Goal: Task Accomplishment & Management: Manage account settings

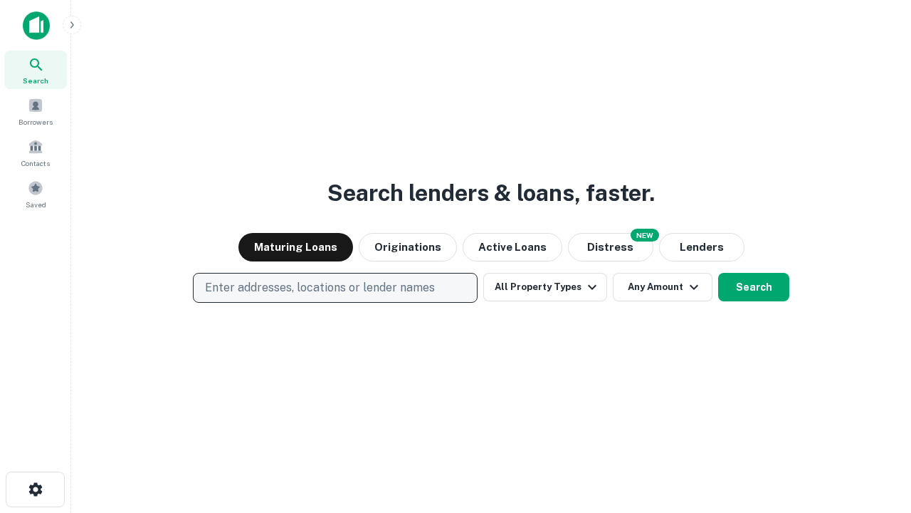
click at [335, 288] on p "Enter addresses, locations or lender names" at bounding box center [320, 287] width 230 height 17
type input "**********"
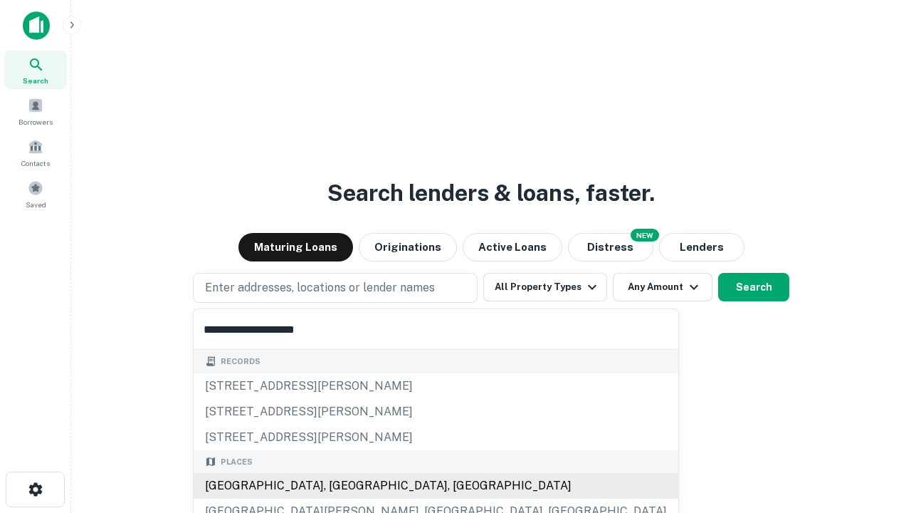
click at [340, 486] on div "Santa Monica, CA, USA" at bounding box center [436, 486] width 485 height 26
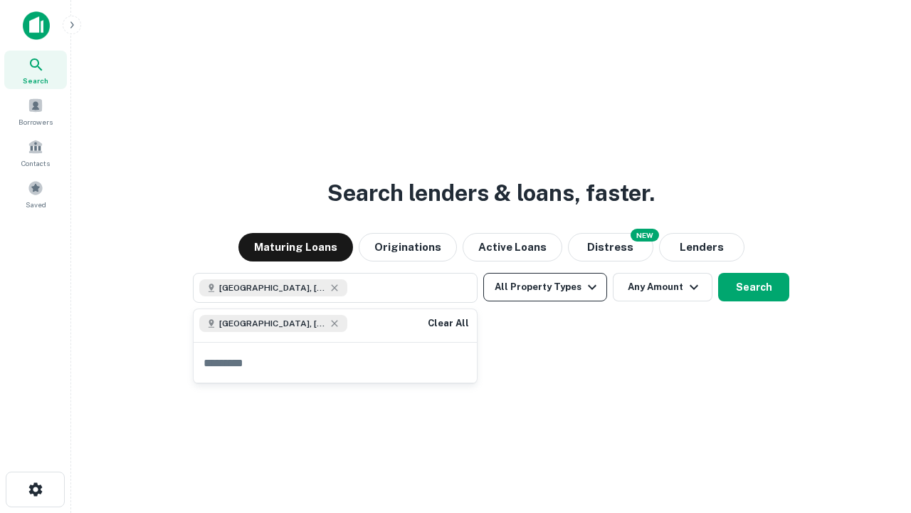
click at [545, 287] on button "All Property Types" at bounding box center [545, 287] width 124 height 28
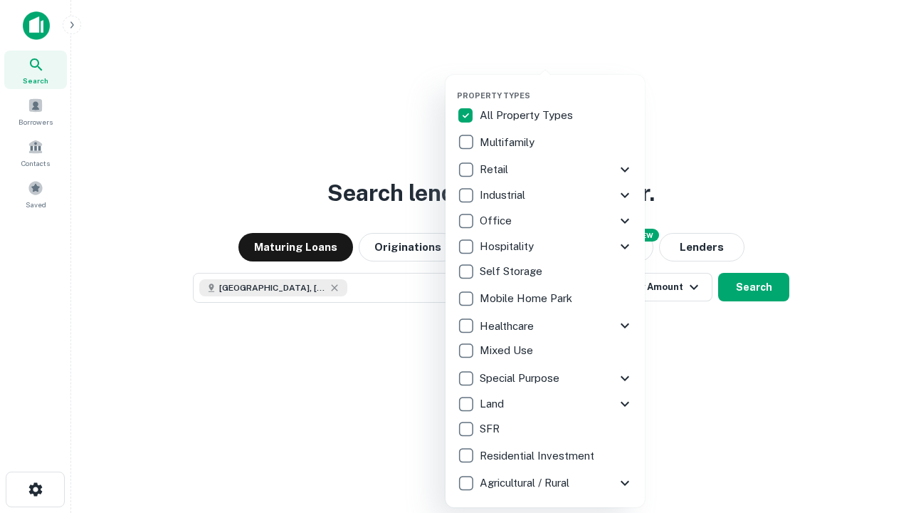
click at [557, 86] on button "button" at bounding box center [556, 86] width 199 height 1
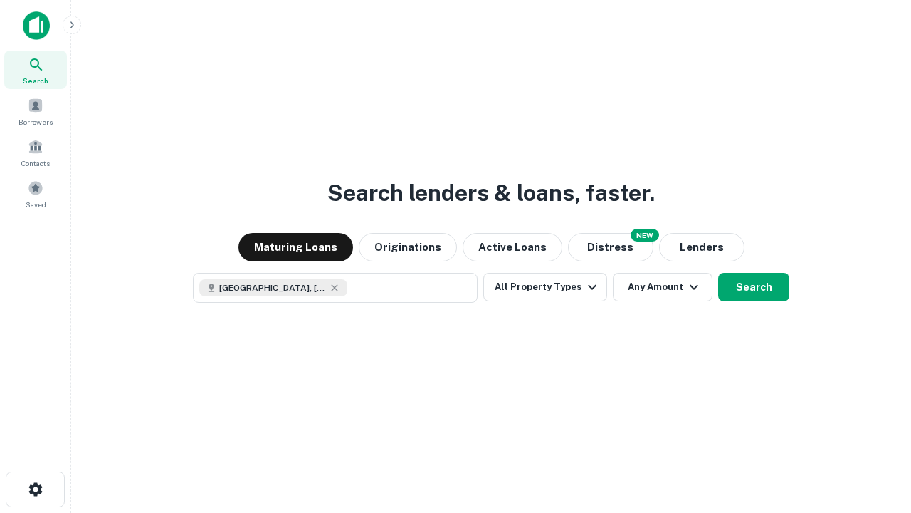
scroll to position [23, 0]
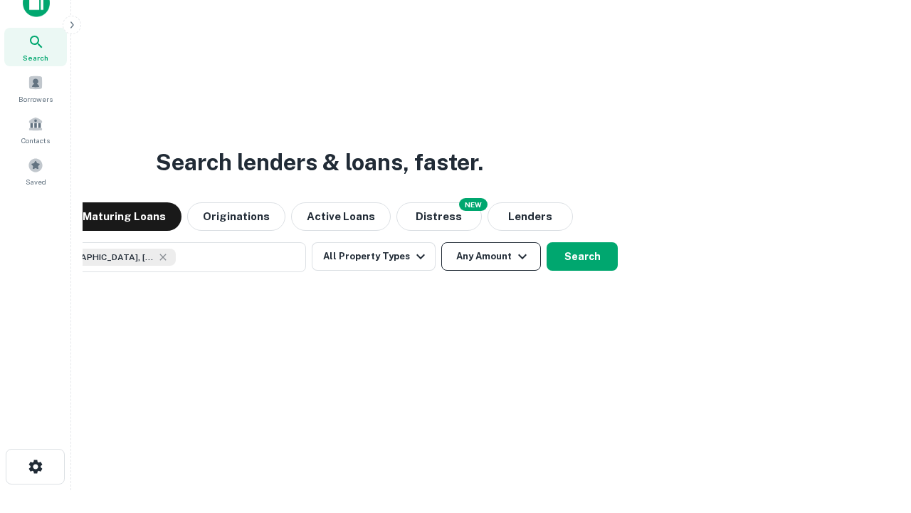
click at [441, 242] on button "Any Amount" at bounding box center [491, 256] width 100 height 28
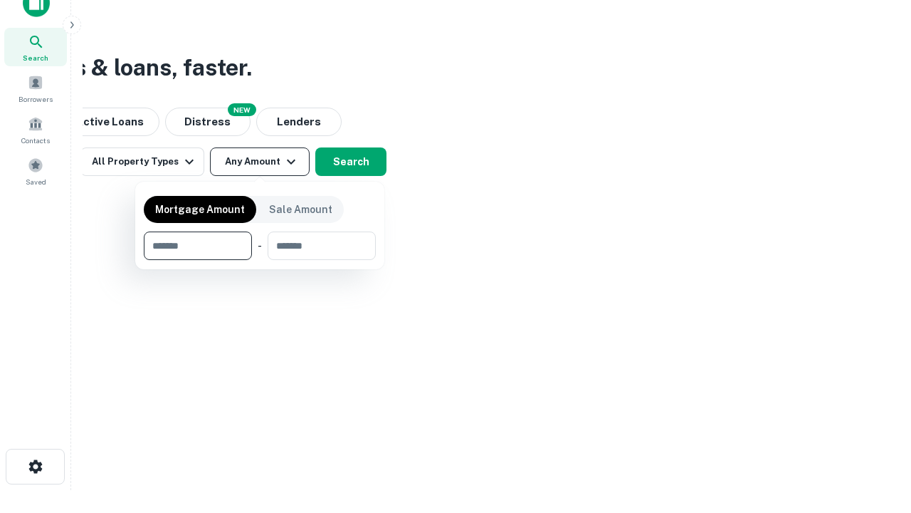
type input "*******"
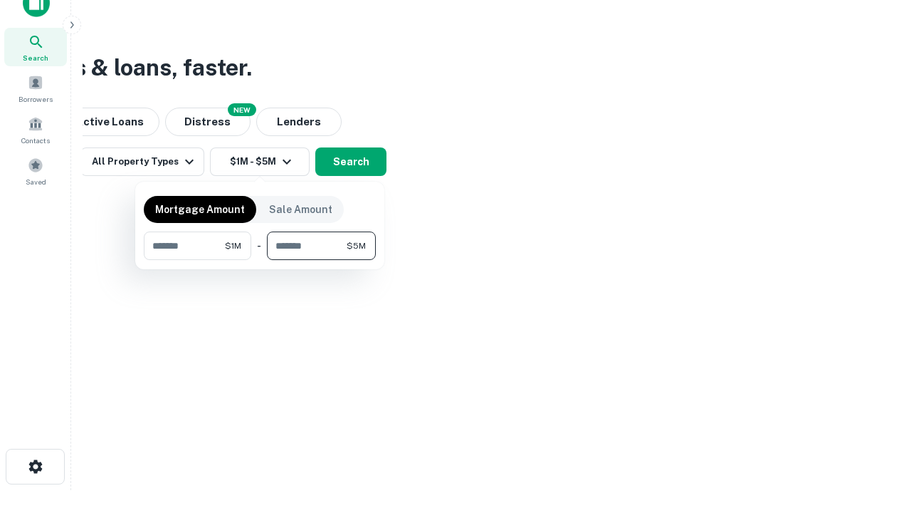
type input "*******"
click at [260, 260] on button "button" at bounding box center [260, 260] width 232 height 1
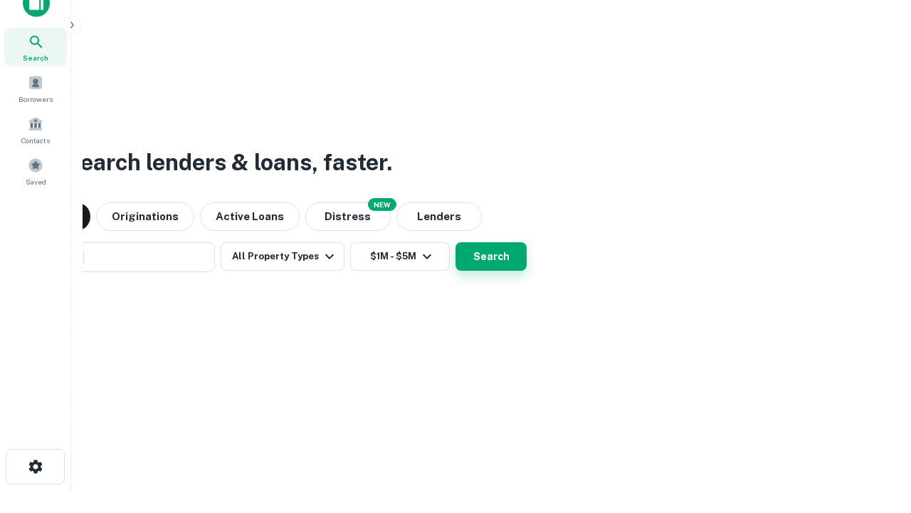
click at [456, 242] on button "Search" at bounding box center [491, 256] width 71 height 28
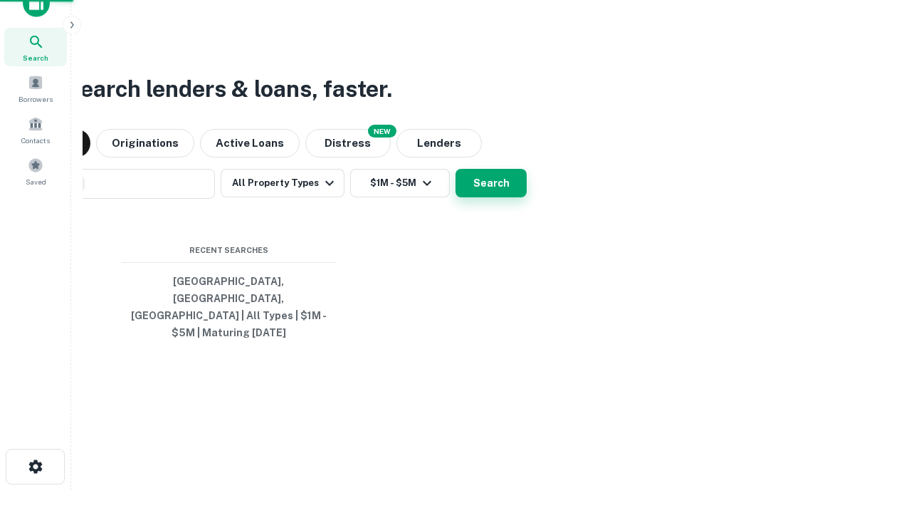
scroll to position [46, 403]
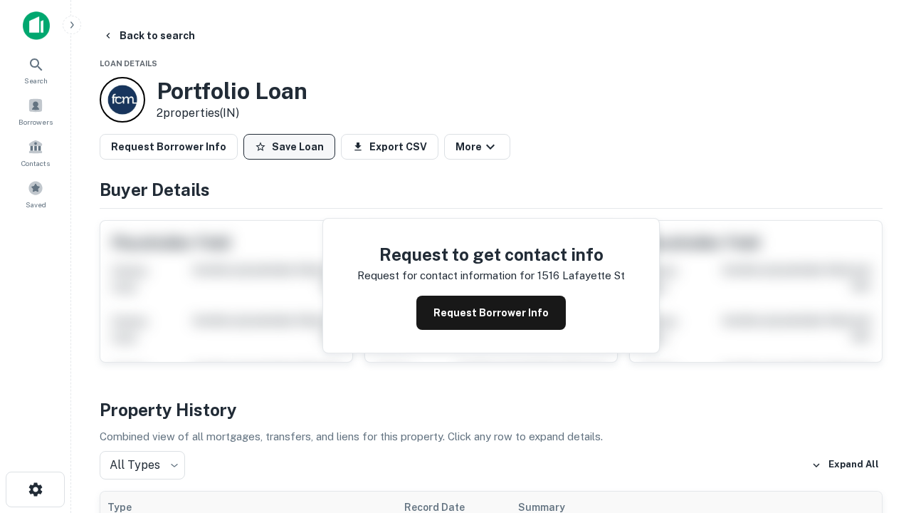
click at [289, 147] on button "Save Loan" at bounding box center [289, 147] width 92 height 26
click at [293, 147] on button "Loan Saved" at bounding box center [292, 147] width 98 height 26
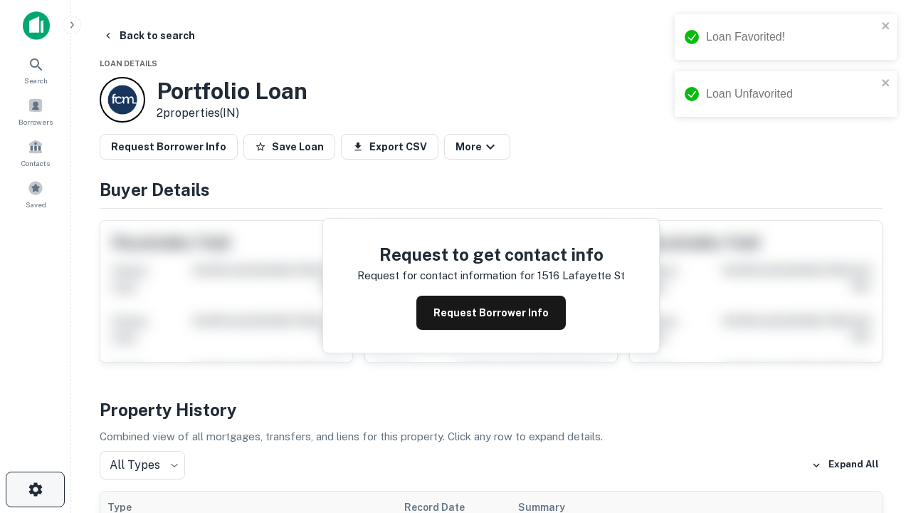
click at [35, 489] on icon "button" at bounding box center [35, 489] width 17 height 17
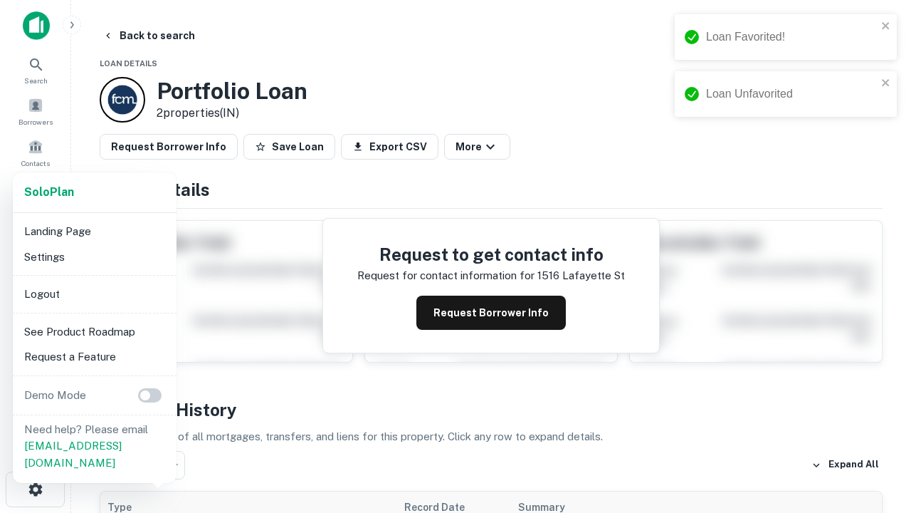
click at [94, 293] on li "Logout" at bounding box center [95, 294] width 152 height 26
